Goal: Information Seeking & Learning: Learn about a topic

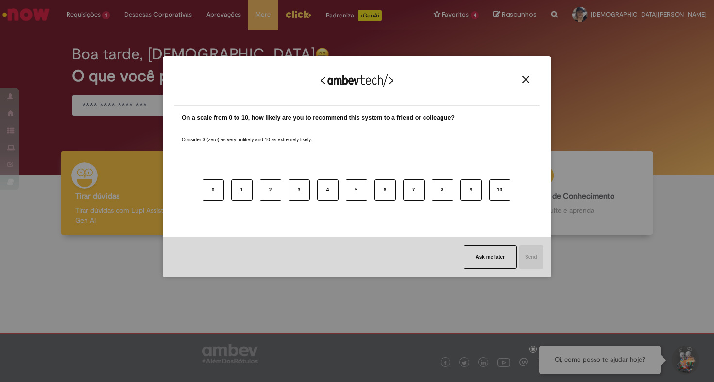
click at [528, 76] on img "Close" at bounding box center [525, 79] width 7 height 7
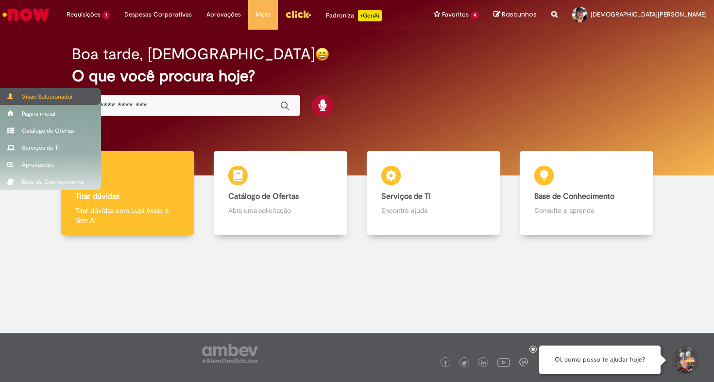
click at [46, 94] on div "Visão Solucionador" at bounding box center [50, 96] width 101 height 17
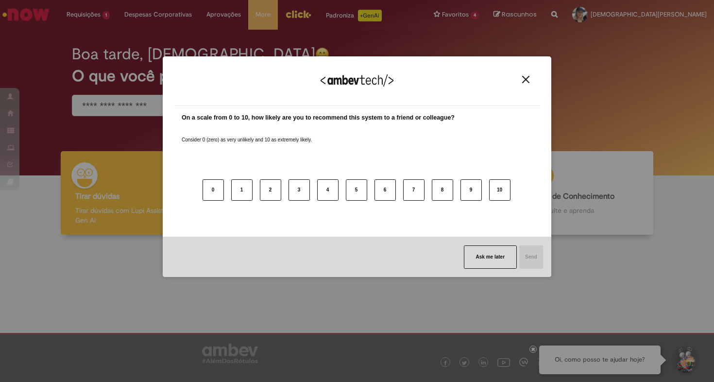
click at [58, 133] on div "We appreciate your feedback! On a scale from 0 to 10, how likely are you to rec…" at bounding box center [357, 191] width 714 height 382
click at [526, 78] on img "Close" at bounding box center [525, 79] width 7 height 7
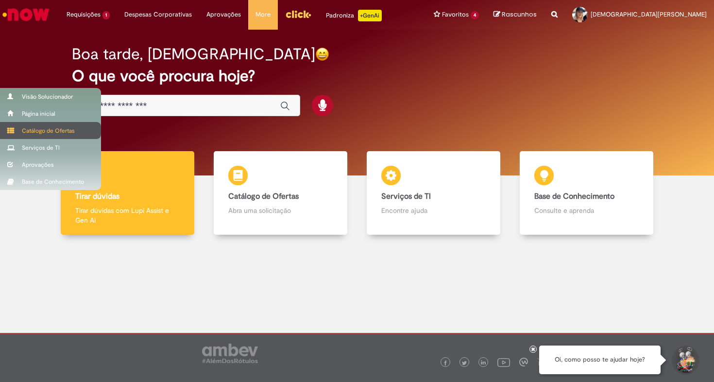
click at [42, 129] on div "Catálogo de Ofertas" at bounding box center [50, 130] width 101 height 17
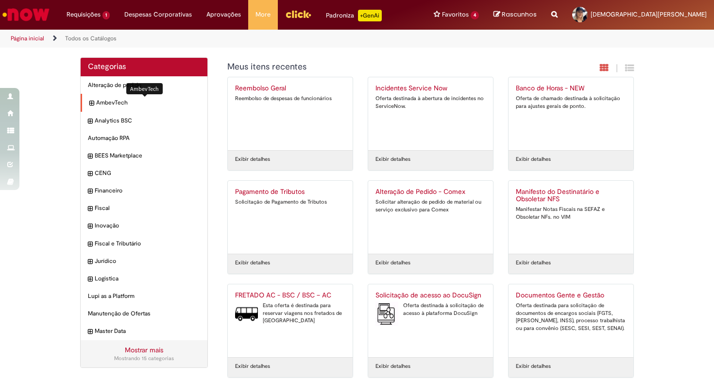
click at [109, 100] on span "AmbevTech Itens" at bounding box center [148, 103] width 104 height 8
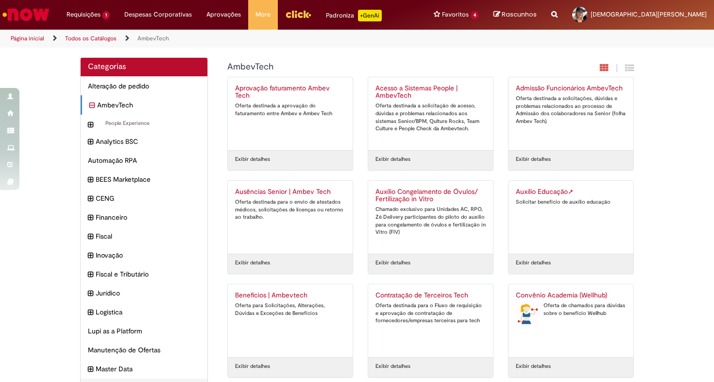
scroll to position [43, 0]
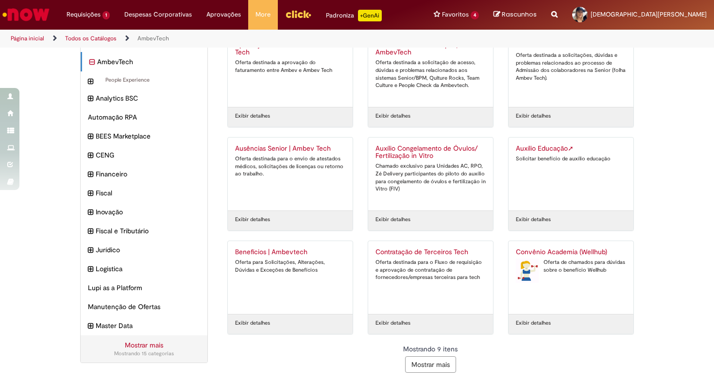
click at [431, 366] on button "Mostrar mais" at bounding box center [430, 364] width 51 height 17
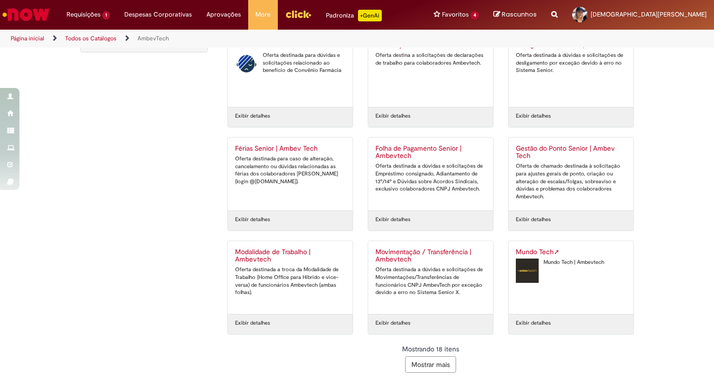
scroll to position [354, 0]
click at [431, 363] on button "Mostrar mais" at bounding box center [430, 364] width 51 height 17
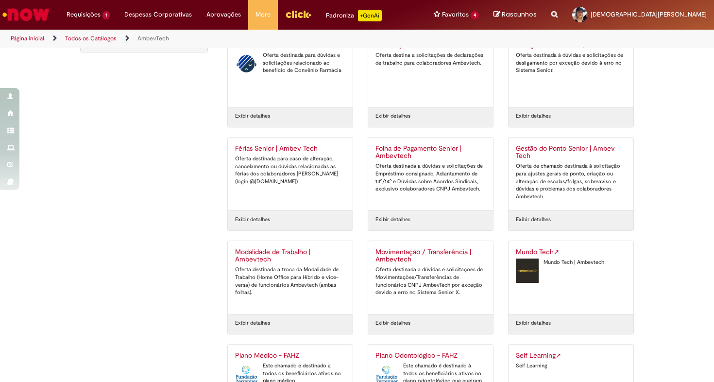
scroll to position [388, 0]
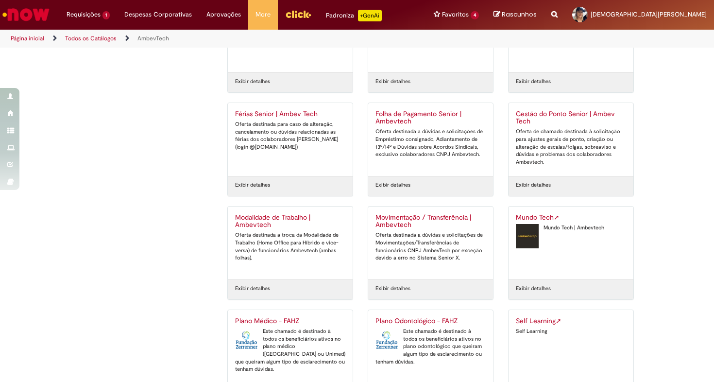
click at [533, 317] on h2 "Self Learning ➚" at bounding box center [571, 321] width 110 height 8
click at [160, 85] on div "Categorias Alteração de pedido Itens AmbevTech Itens People Experience Itens An…" at bounding box center [357, 144] width 568 height 951
click at [292, 17] on img "Menu Cabeçalho" at bounding box center [298, 14] width 26 height 15
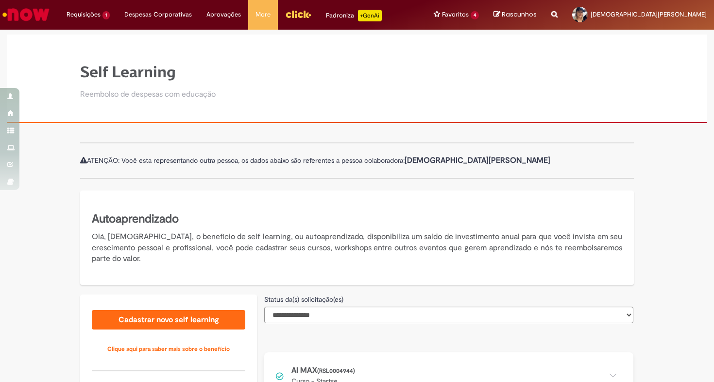
click at [647, 205] on div "**********" at bounding box center [357, 378] width 714 height 494
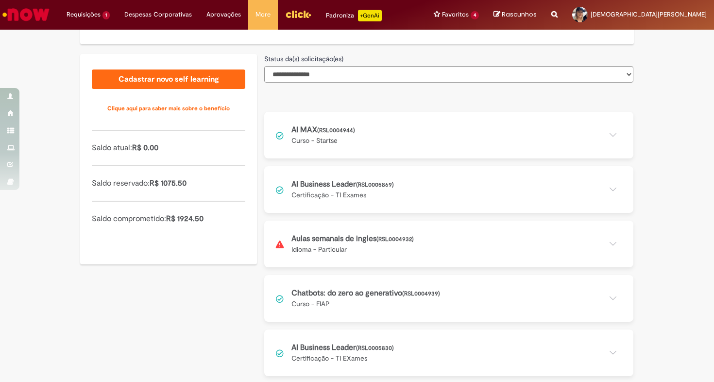
scroll to position [240, 0]
click at [357, 349] on button at bounding box center [448, 353] width 369 height 47
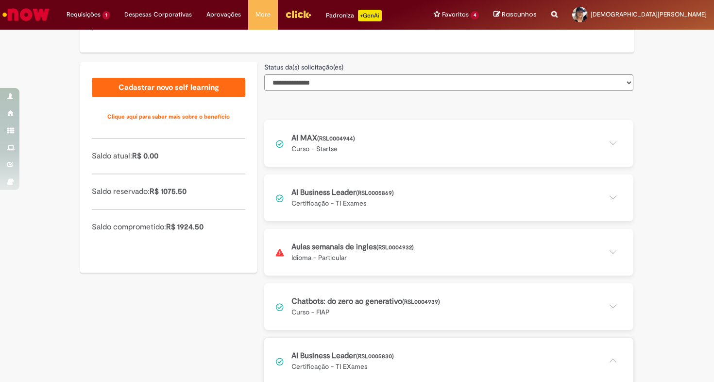
click at [376, 196] on button at bounding box center [448, 197] width 369 height 47
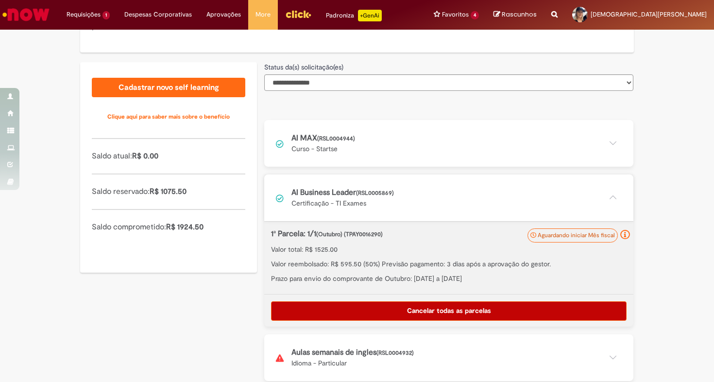
click at [657, 242] on div "**********" at bounding box center [357, 226] width 714 height 657
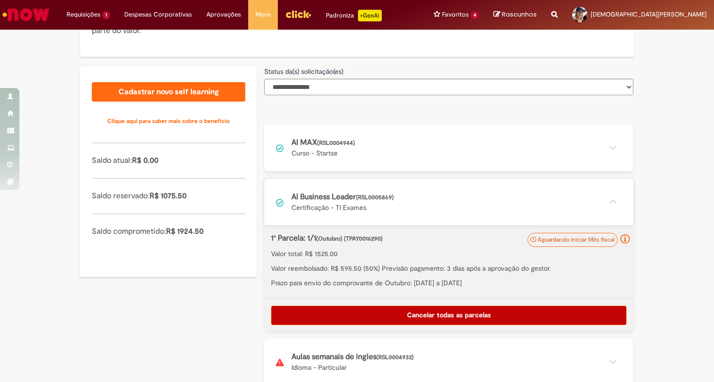
scroll to position [188, 0]
